Goal: Transaction & Acquisition: Purchase product/service

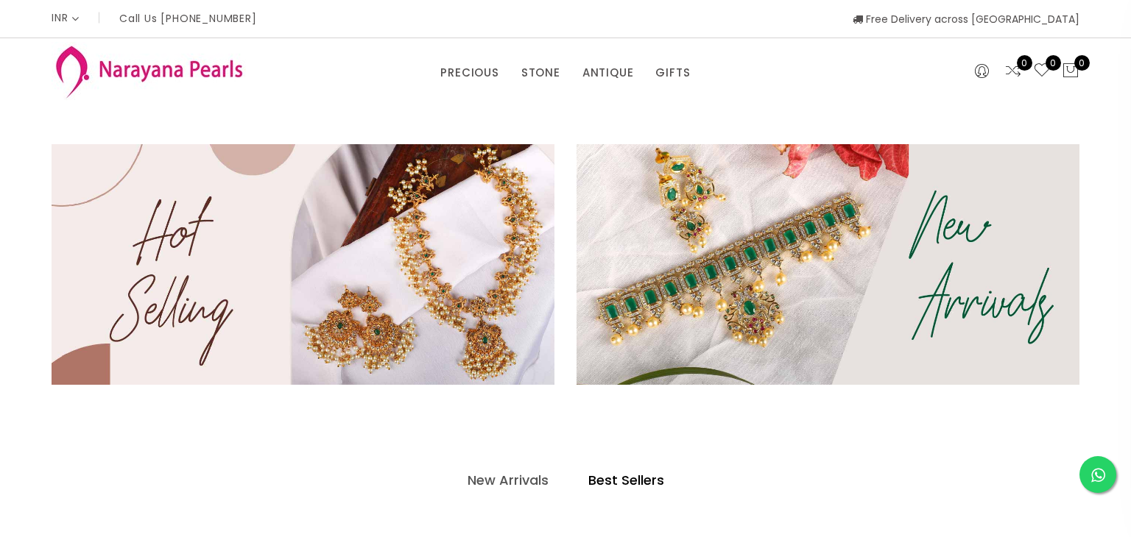
select select "INR"
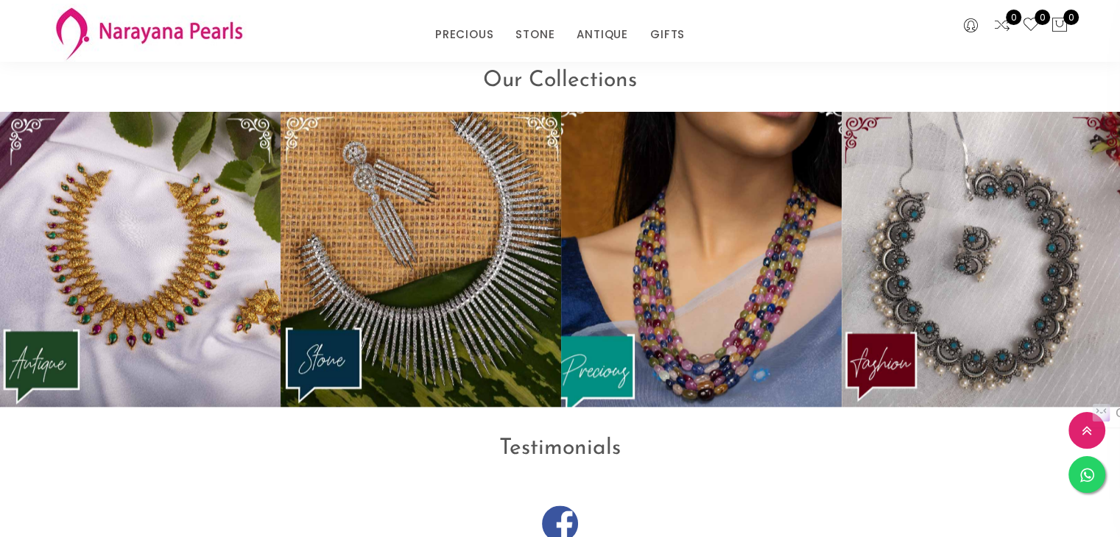
scroll to position [1840, 0]
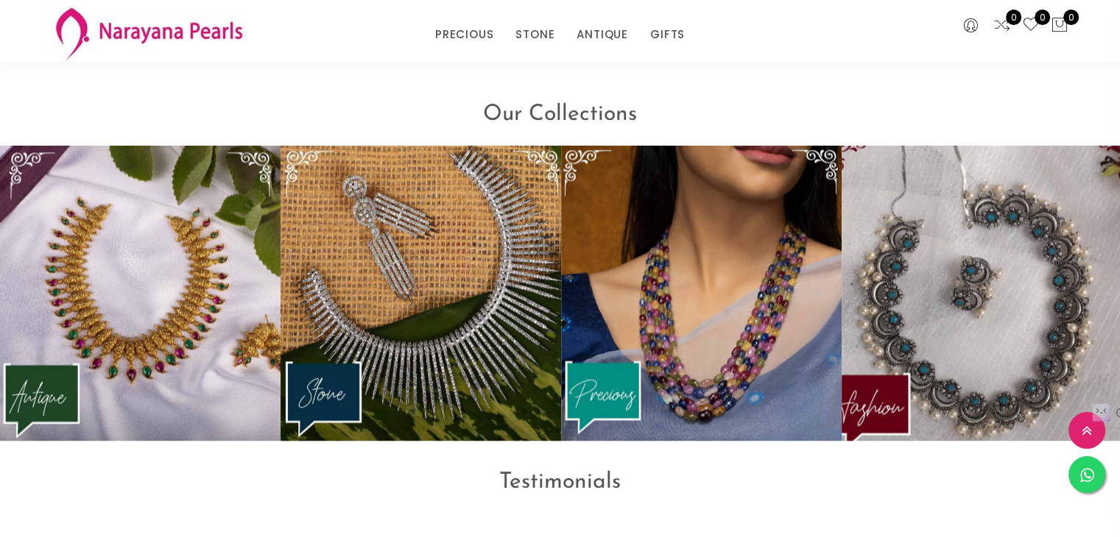
click at [935, 281] on img at bounding box center [982, 293] width 308 height 325
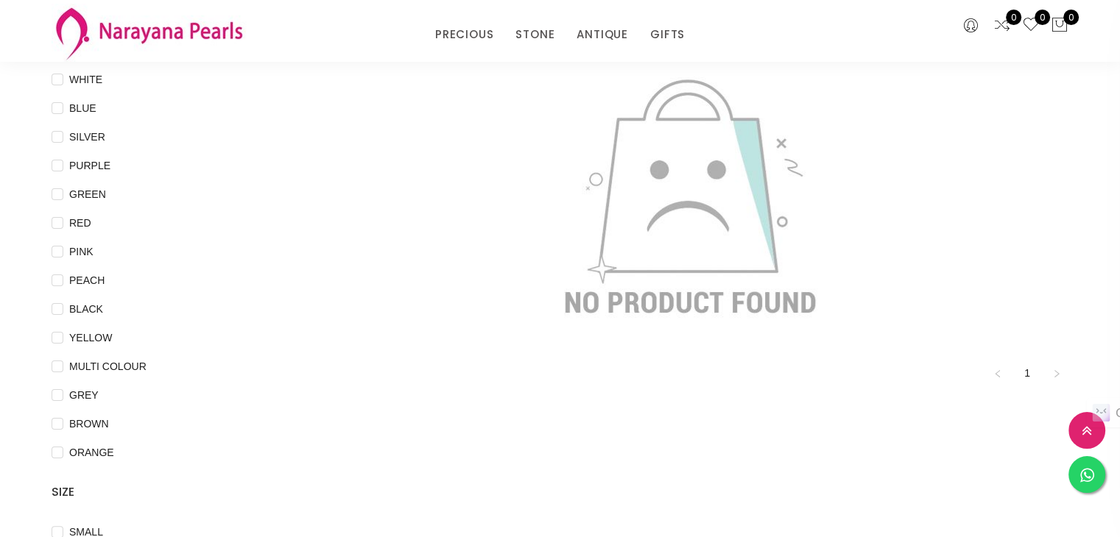
scroll to position [147, 0]
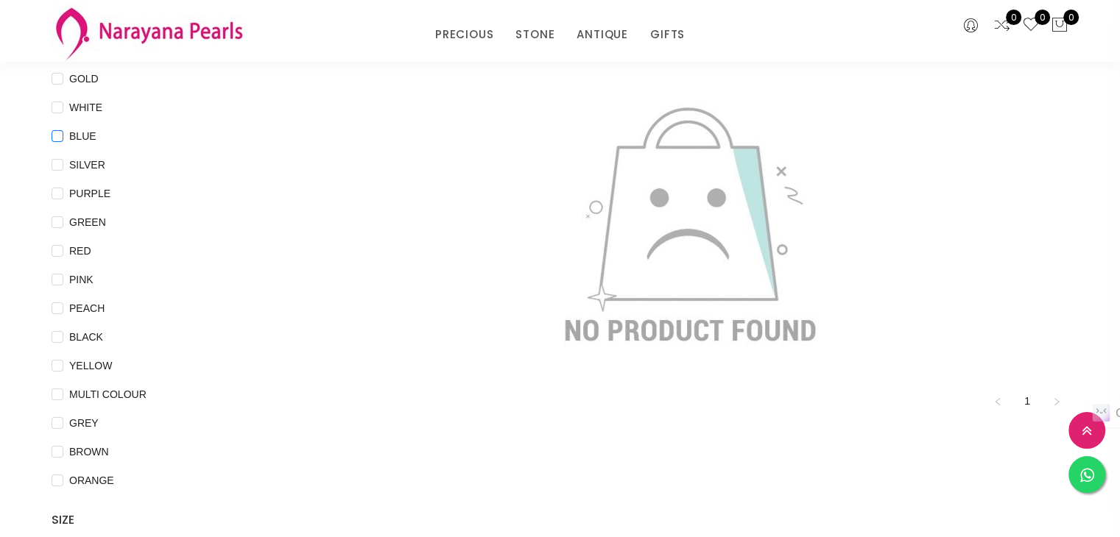
click at [74, 133] on span "BLUE" at bounding box center [82, 136] width 39 height 16
click at [63, 133] on input "BLUE" at bounding box center [58, 146] width 12 height 33
checkbox input "true"
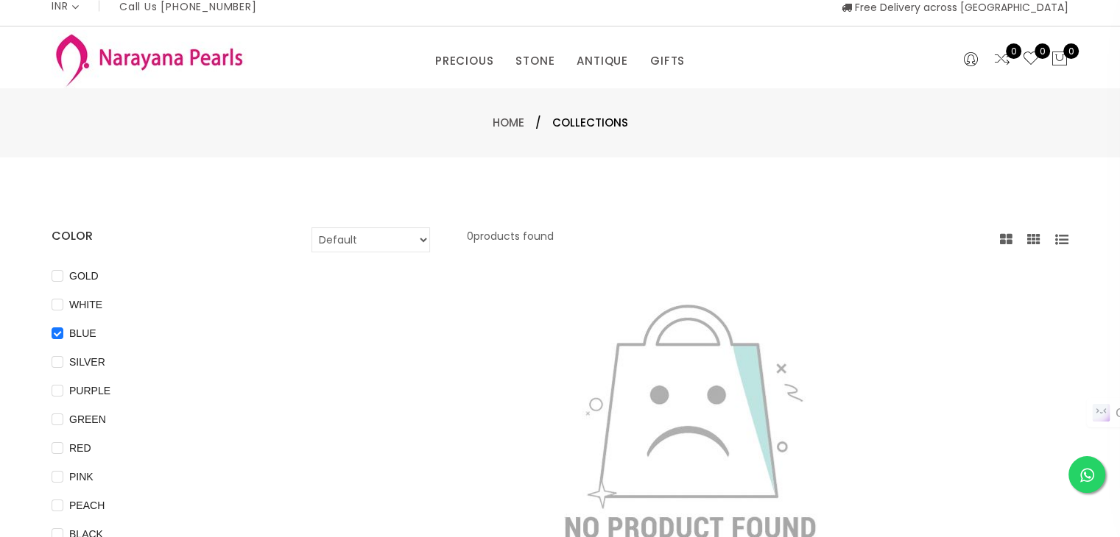
scroll to position [0, 0]
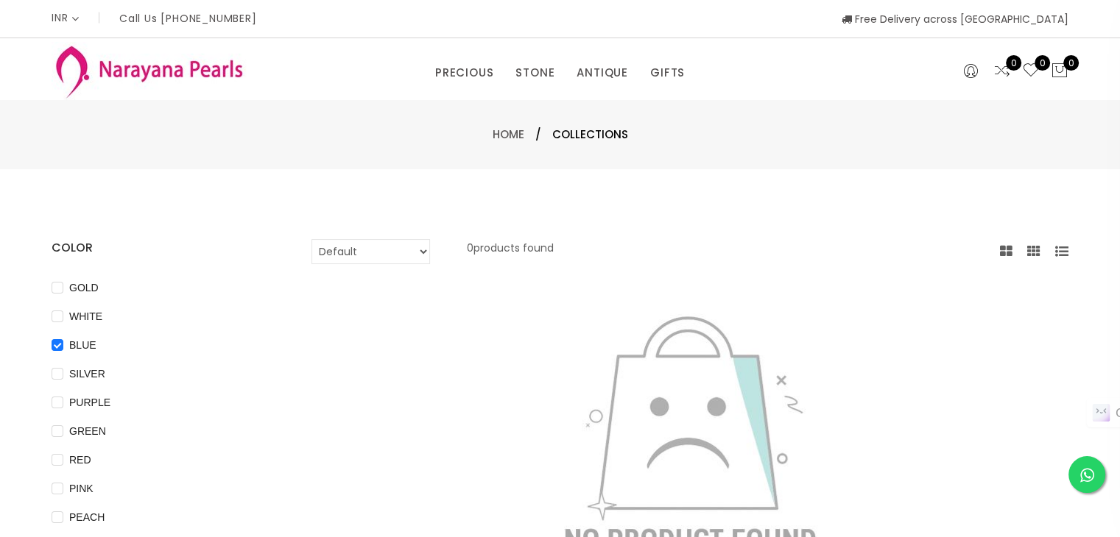
click at [415, 249] on select "Default Price - High to Low Price - Low to High" at bounding box center [370, 251] width 119 height 25
select select "priceLowToHigh"
click at [311, 239] on select "Default Price - High to Low Price - Low to High" at bounding box center [370, 251] width 119 height 25
click at [74, 342] on span "BLUE" at bounding box center [82, 345] width 39 height 16
click at [59, 346] on input "BLUE" at bounding box center [58, 355] width 12 height 33
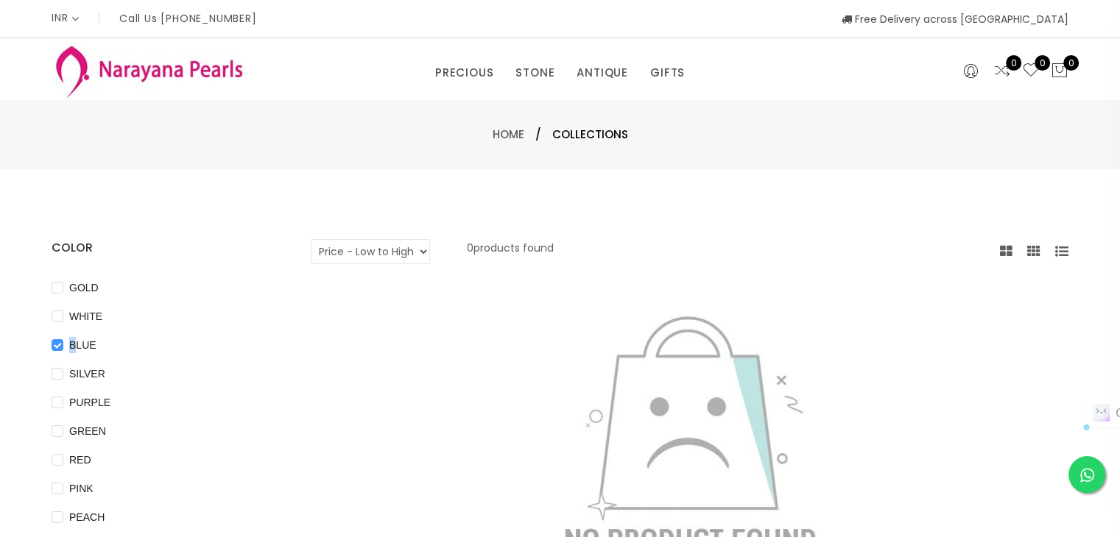
checkbox input "false"
click at [447, 292] on div at bounding box center [689, 433] width 779 height 286
click at [595, 135] on span "Collections" at bounding box center [590, 135] width 76 height 18
click at [501, 131] on link "Home" at bounding box center [509, 134] width 32 height 15
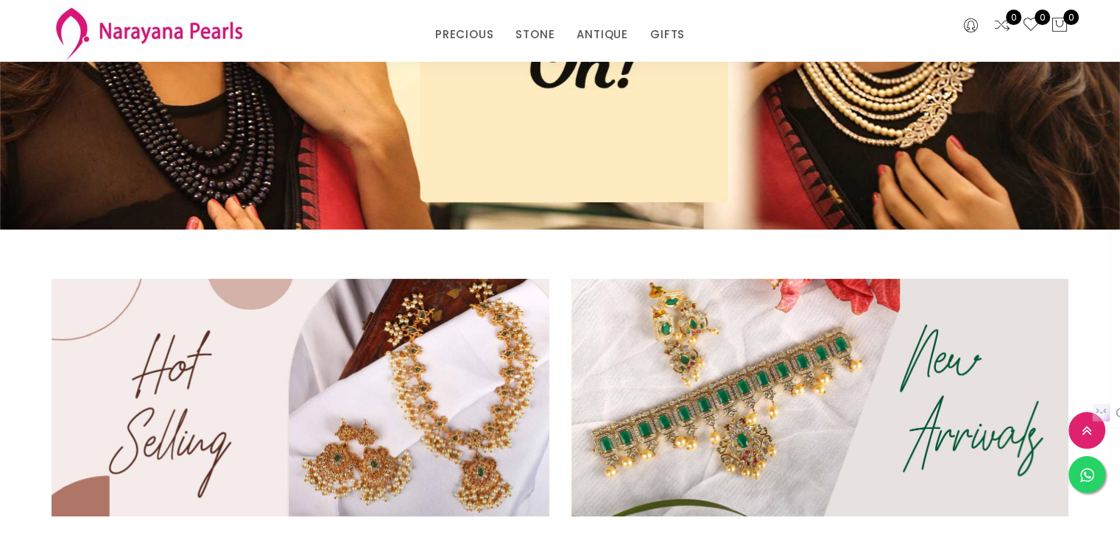
scroll to position [147, 0]
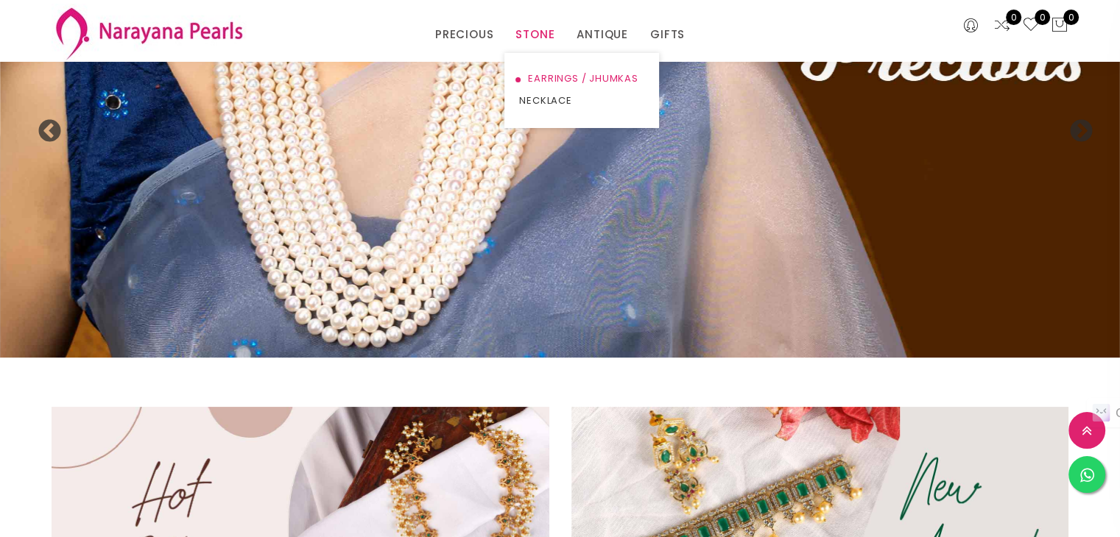
click at [543, 78] on link "EARRINGS / JHUMKAS" at bounding box center [581, 79] width 125 height 22
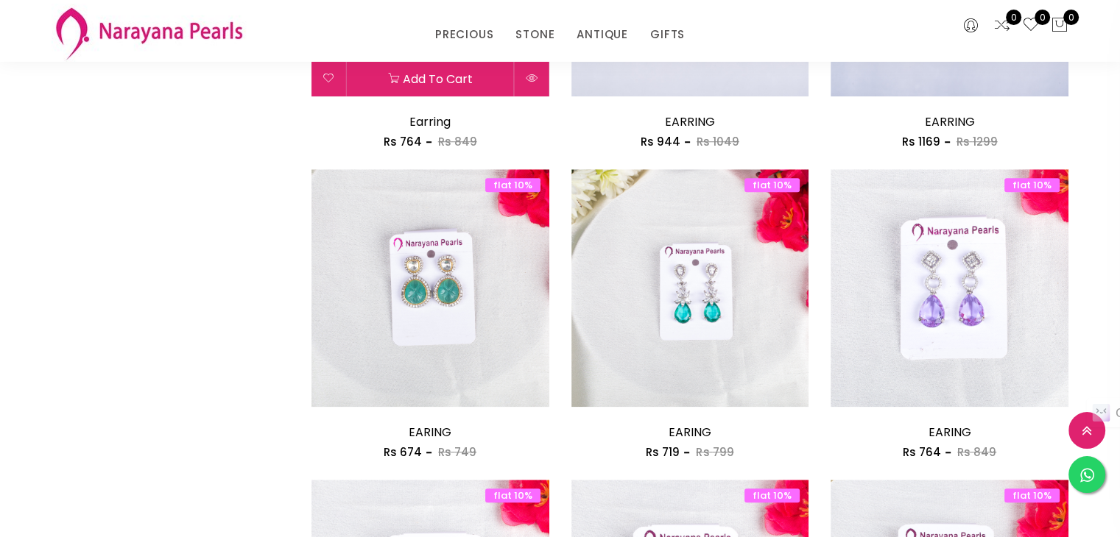
scroll to position [1325, 0]
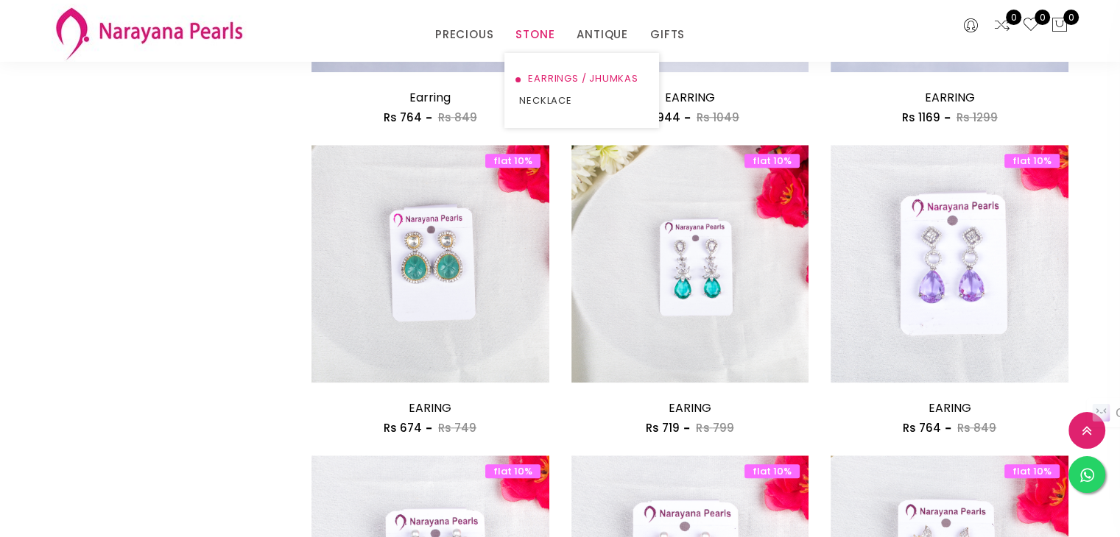
click at [607, 77] on link "EARRINGS / JHUMKAS" at bounding box center [581, 79] width 125 height 22
click at [554, 100] on link "NECKLACE" at bounding box center [581, 101] width 125 height 22
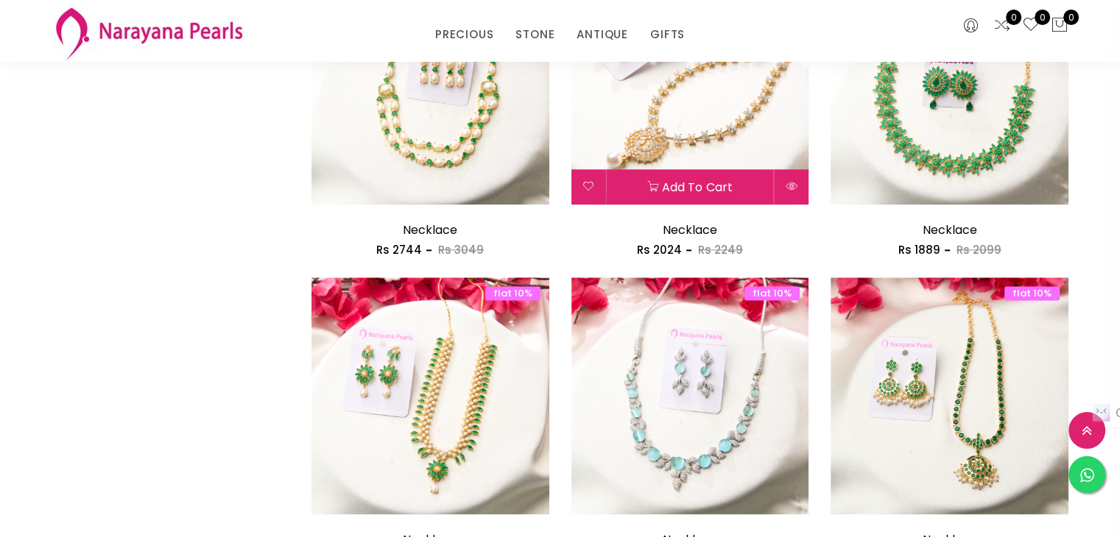
scroll to position [1841, 0]
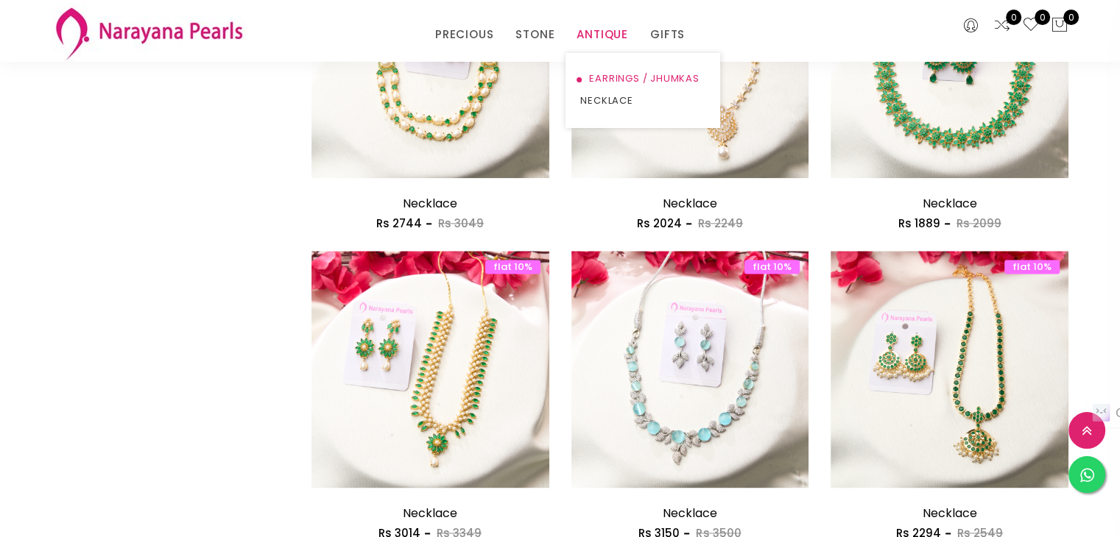
click at [592, 76] on link "EARRINGS / JHUMKAS" at bounding box center [642, 79] width 125 height 22
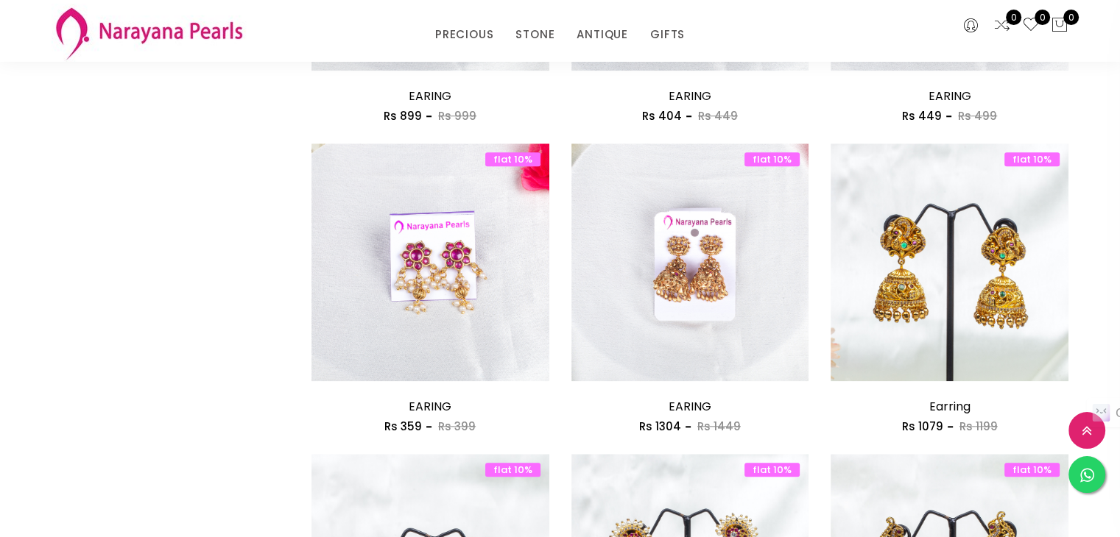
scroll to position [1325, 0]
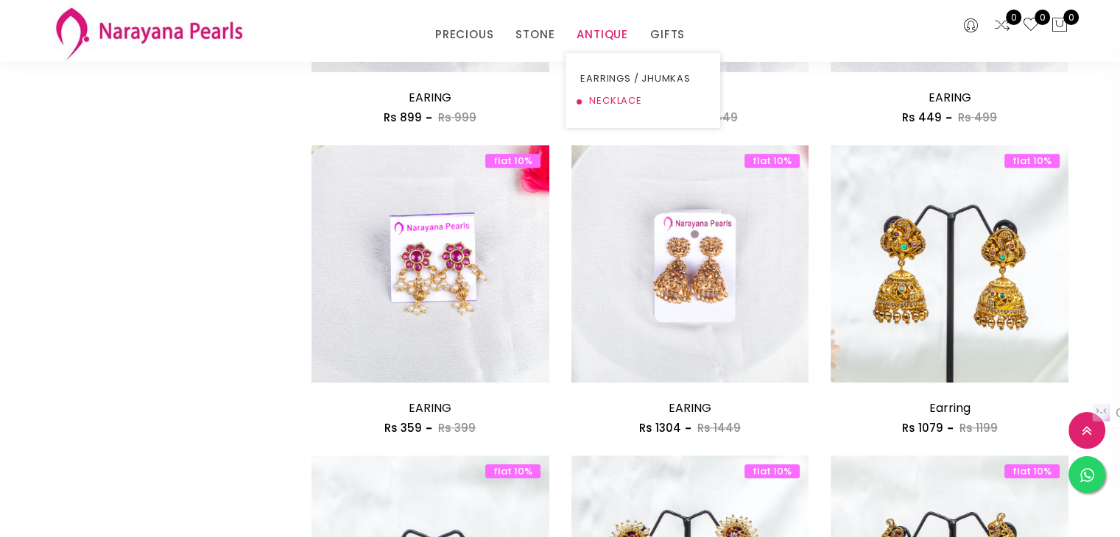
click at [621, 98] on link "NECKLACE" at bounding box center [642, 101] width 125 height 22
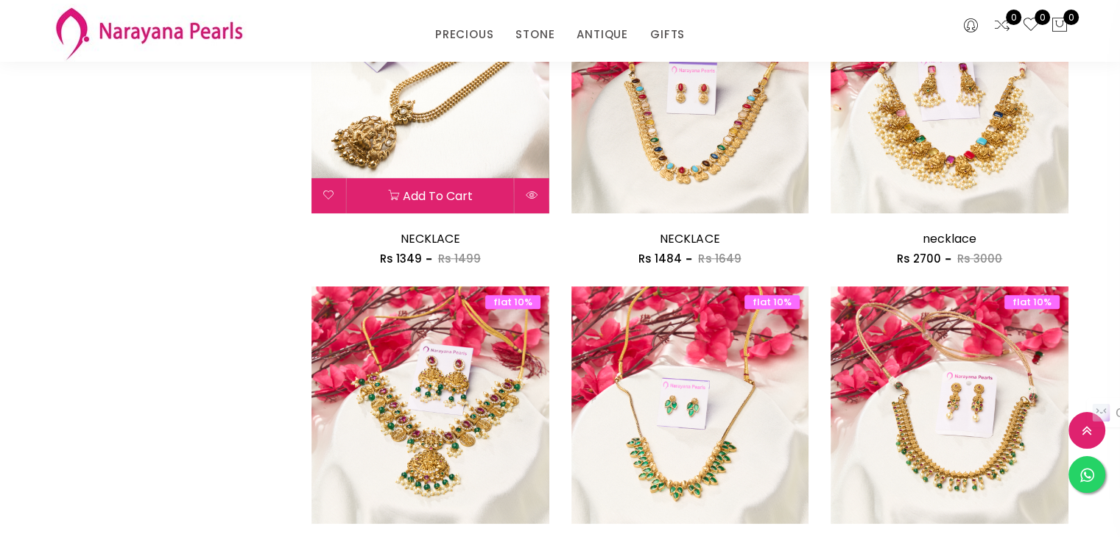
scroll to position [1178, 0]
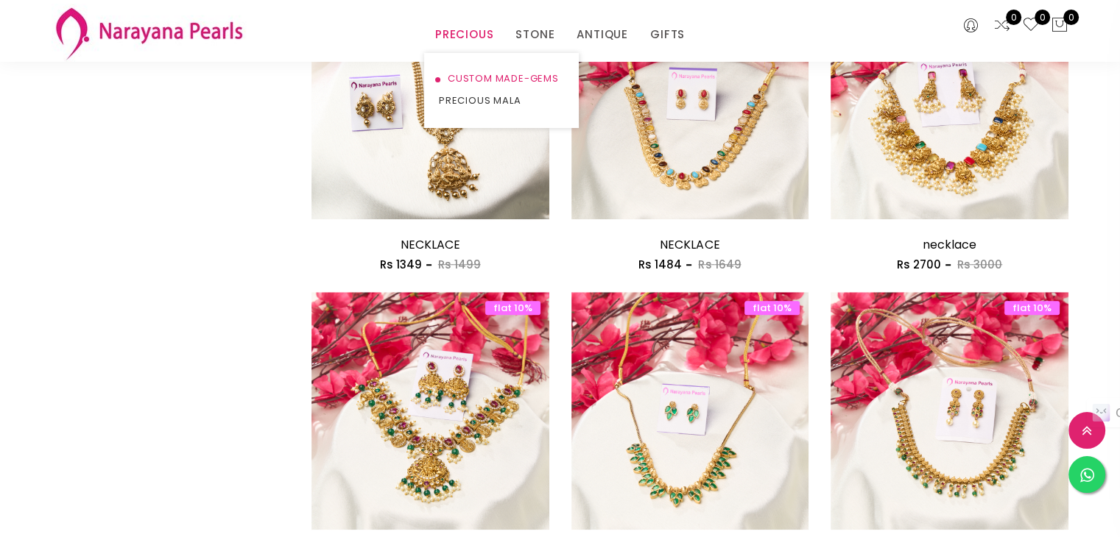
click at [464, 74] on link "CUSTOM MADE-GEMS" at bounding box center [501, 79] width 125 height 22
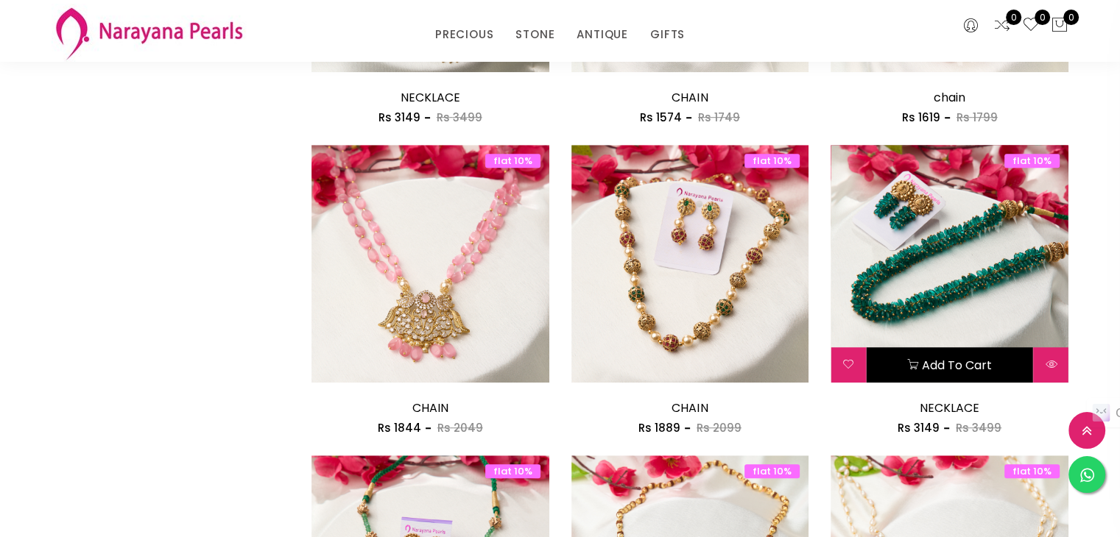
scroll to position [957, 0]
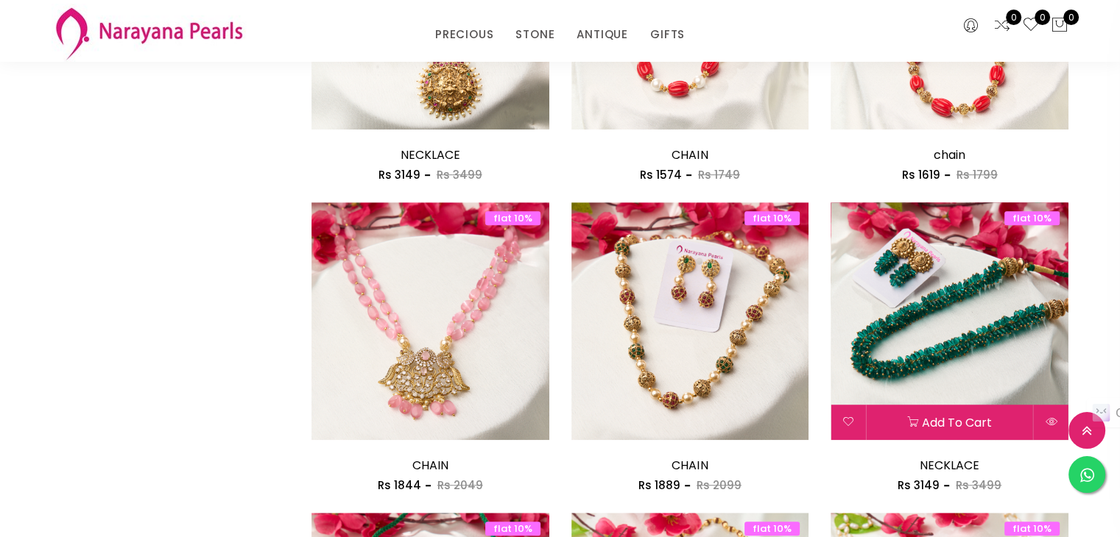
click at [880, 275] on img at bounding box center [949, 321] width 238 height 238
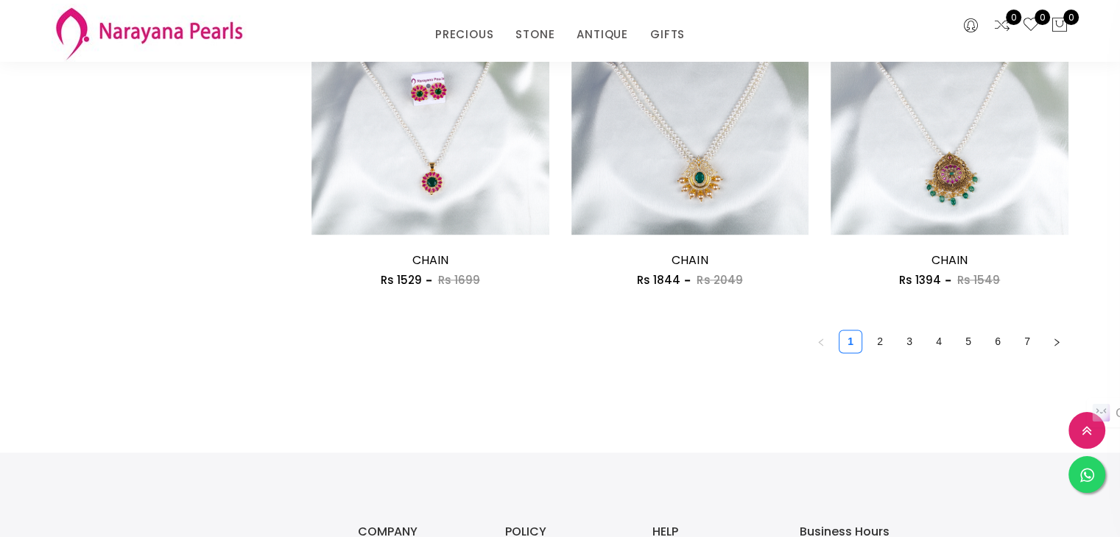
scroll to position [2104, 0]
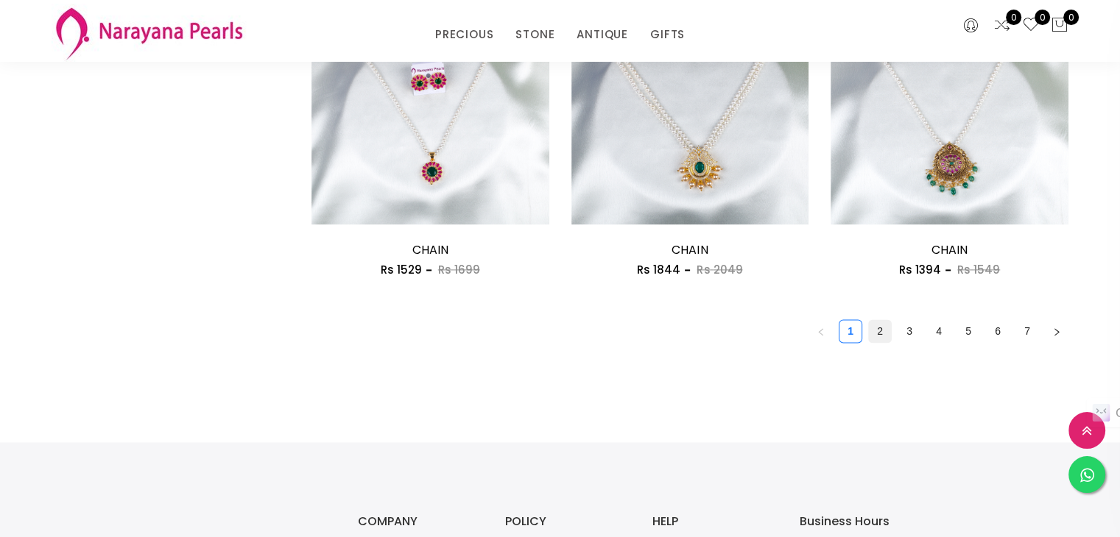
click at [879, 335] on link "2" at bounding box center [880, 331] width 22 height 22
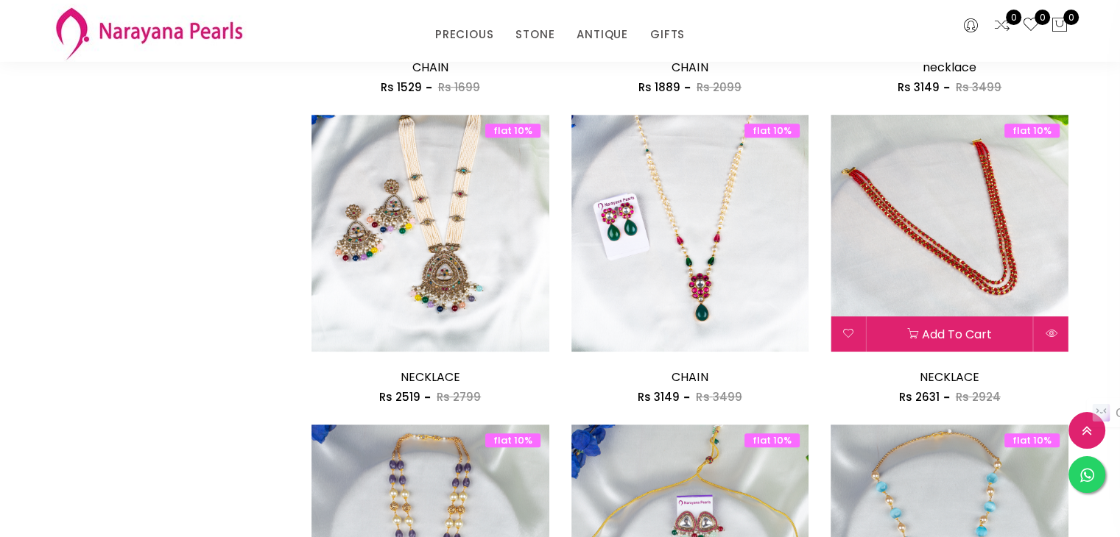
scroll to position [810, 0]
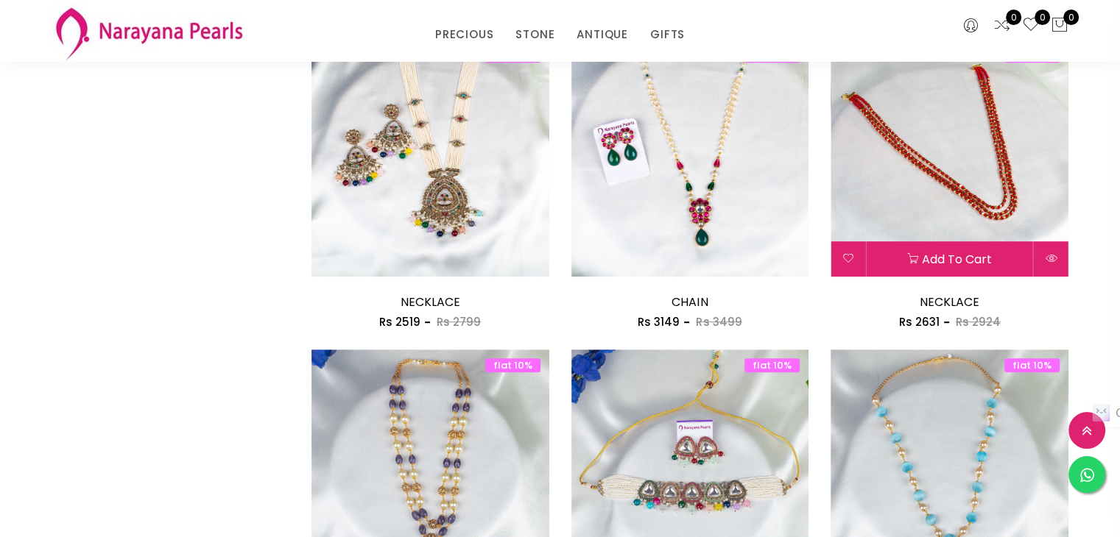
click at [967, 161] on img at bounding box center [949, 159] width 238 height 238
